Goal: Task Accomplishment & Management: Manage account settings

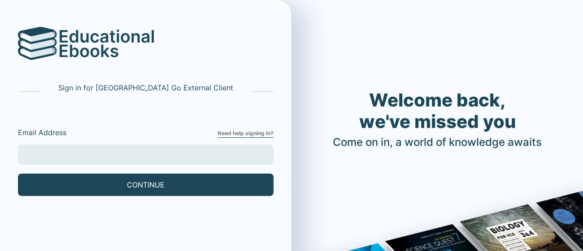
click at [227, 147] on input "Email Address" at bounding box center [145, 155] width 255 height 20
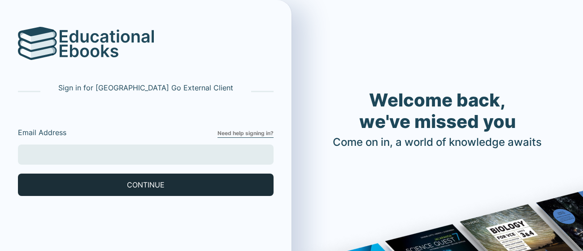
type input "[EMAIL_ADDRESS][DOMAIN_NAME]"
click at [145, 190] on button "CONTINUE" at bounding box center [145, 185] width 255 height 22
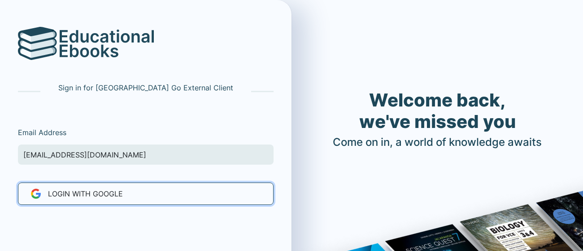
click at [145, 190] on button "LOGIN WITH Google" at bounding box center [145, 194] width 255 height 22
